Goal: Information Seeking & Learning: Learn about a topic

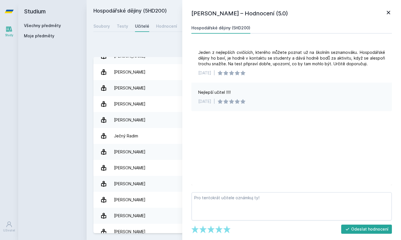
scroll to position [17, 0]
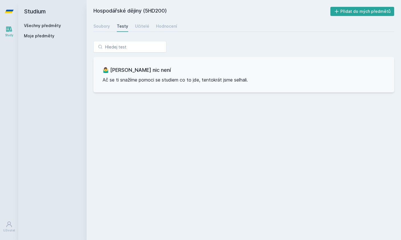
click at [10, 26] on icon at bounding box center [9, 29] width 7 height 7
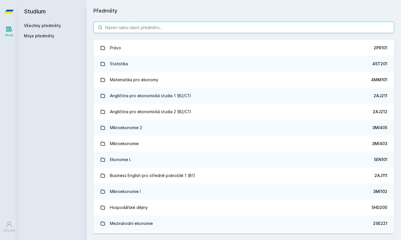
click at [150, 22] on input "search" at bounding box center [243, 27] width 301 height 11
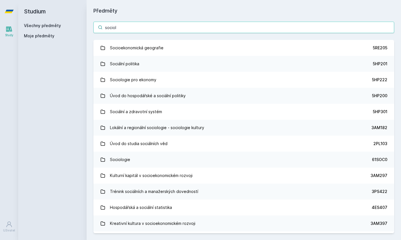
type input "sociolo"
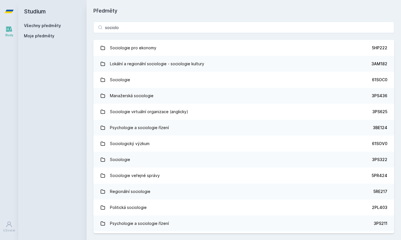
click at [182, 40] on link "Sociologie pro ekonomy 5HP222" at bounding box center [243, 48] width 301 height 16
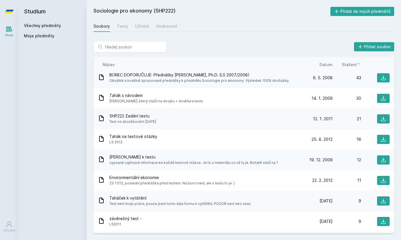
scroll to position [106, 0]
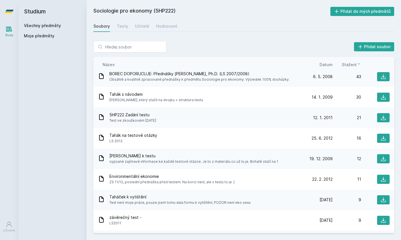
click at [241, 107] on div "5HP222 Zadání testu Test ve zkouškovém [DATE] [DATE] [DATE] 21" at bounding box center [243, 117] width 301 height 21
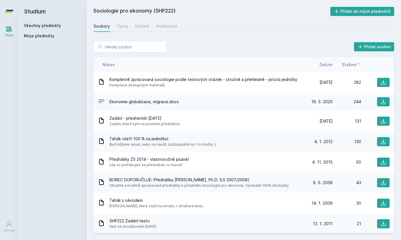
scroll to position [0, 0]
click at [136, 23] on div "Učitelé" at bounding box center [142, 26] width 14 height 6
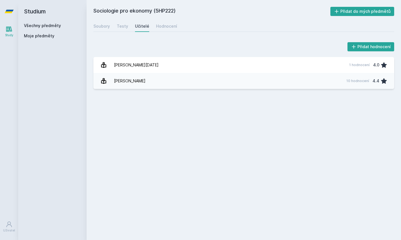
click at [156, 23] on div "Hodnocení" at bounding box center [166, 26] width 21 height 6
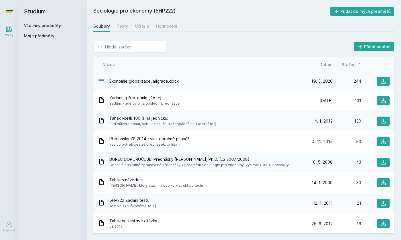
scroll to position [24, 0]
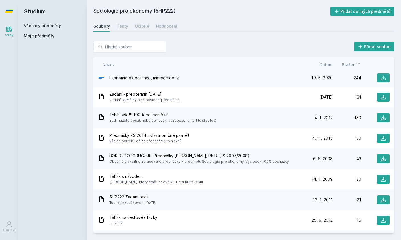
click at [165, 179] on span "[PERSON_NAME], který stačil na dvojku + struktura testu" at bounding box center [156, 182] width 94 height 6
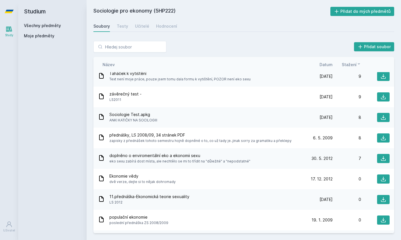
scroll to position [18, 0]
click at [384, 115] on icon at bounding box center [383, 117] width 5 height 5
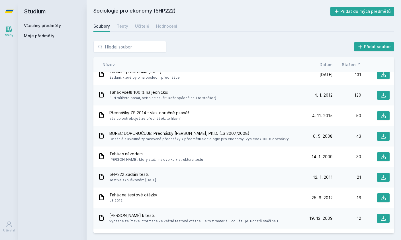
scroll to position [46, 0]
click at [383, 155] on icon at bounding box center [383, 157] width 5 height 5
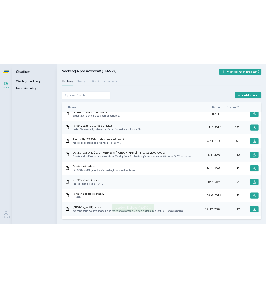
scroll to position [0, 0]
